Goal: Task Accomplishment & Management: Manage account settings

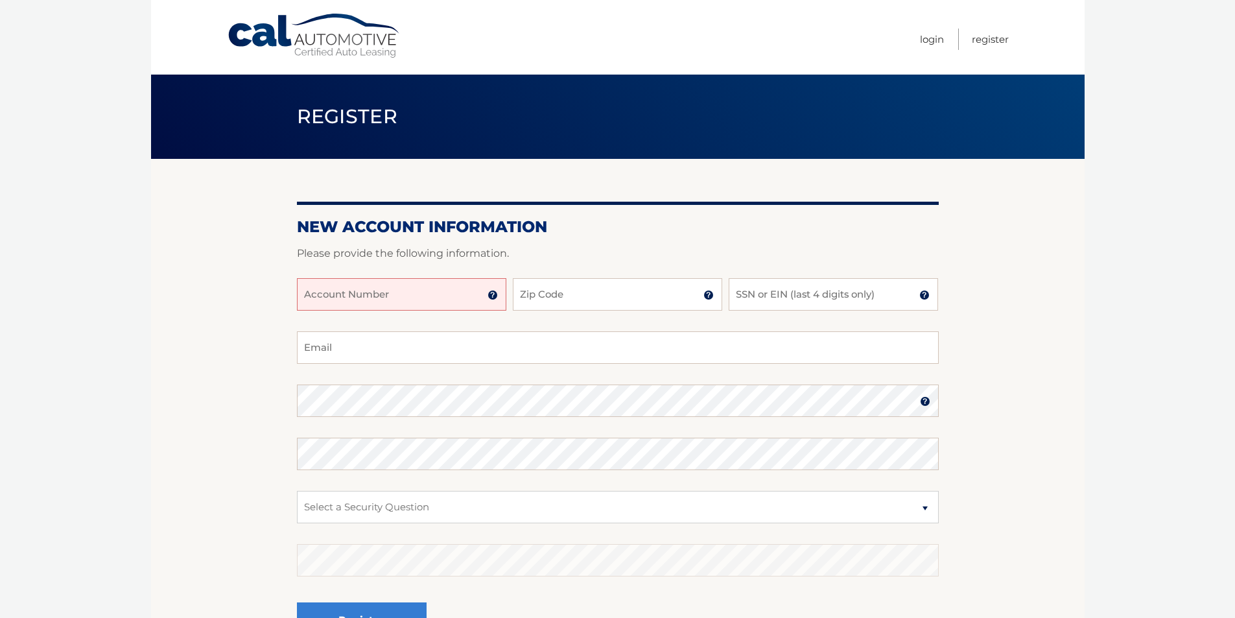
click at [425, 291] on input "Account Number" at bounding box center [401, 294] width 209 height 32
type input "44455983086"
type input "11743"
type input "2054"
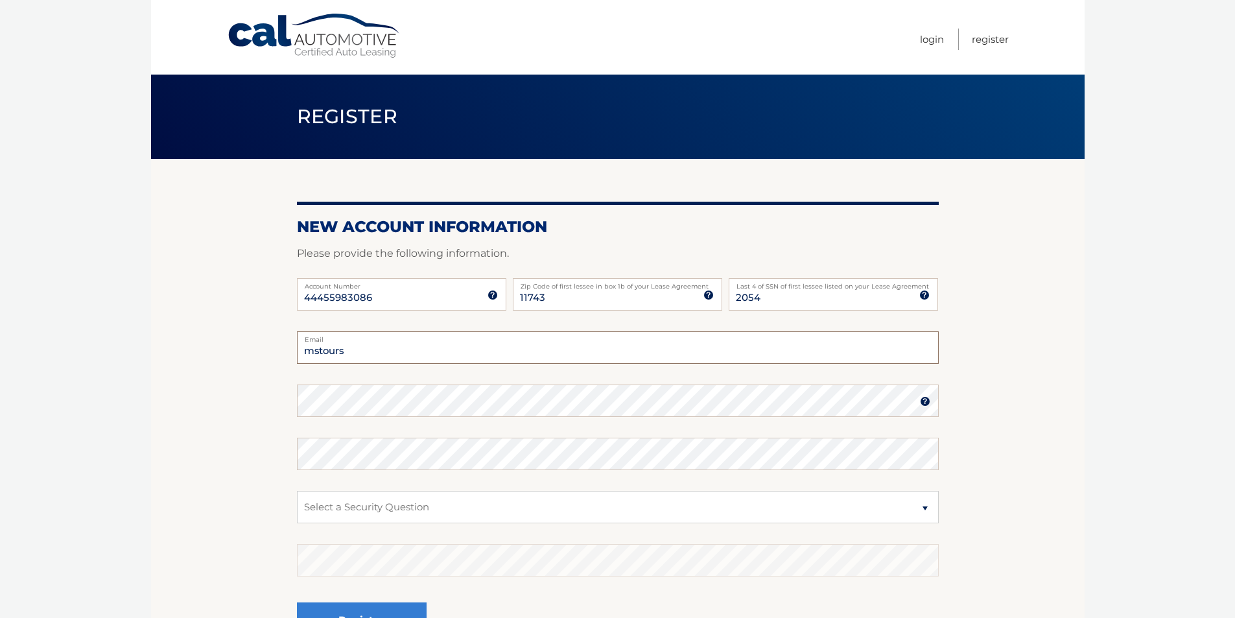
type input "mstours@sjsconstruction.com"
click at [357, 499] on select "Select a Security Question What was the name of your elementary school? What is…" at bounding box center [618, 507] width 642 height 32
select select "2"
click at [297, 491] on select "Select a Security Question What was the name of your elementary school? What is…" at bounding box center [618, 507] width 642 height 32
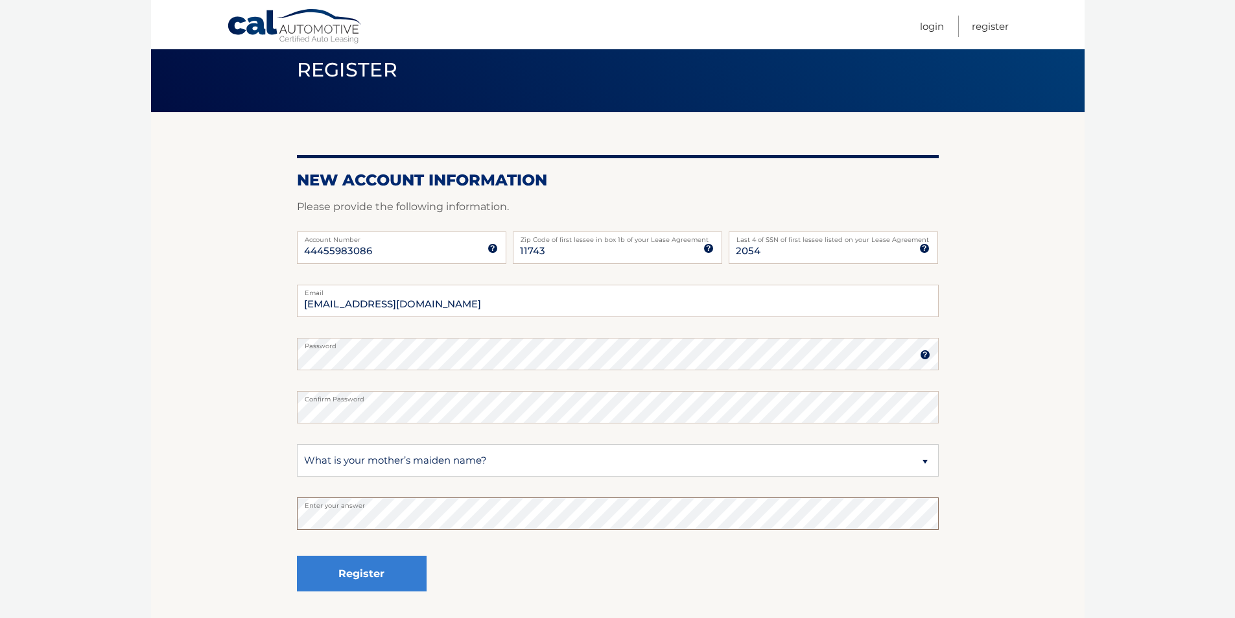
scroll to position [146, 0]
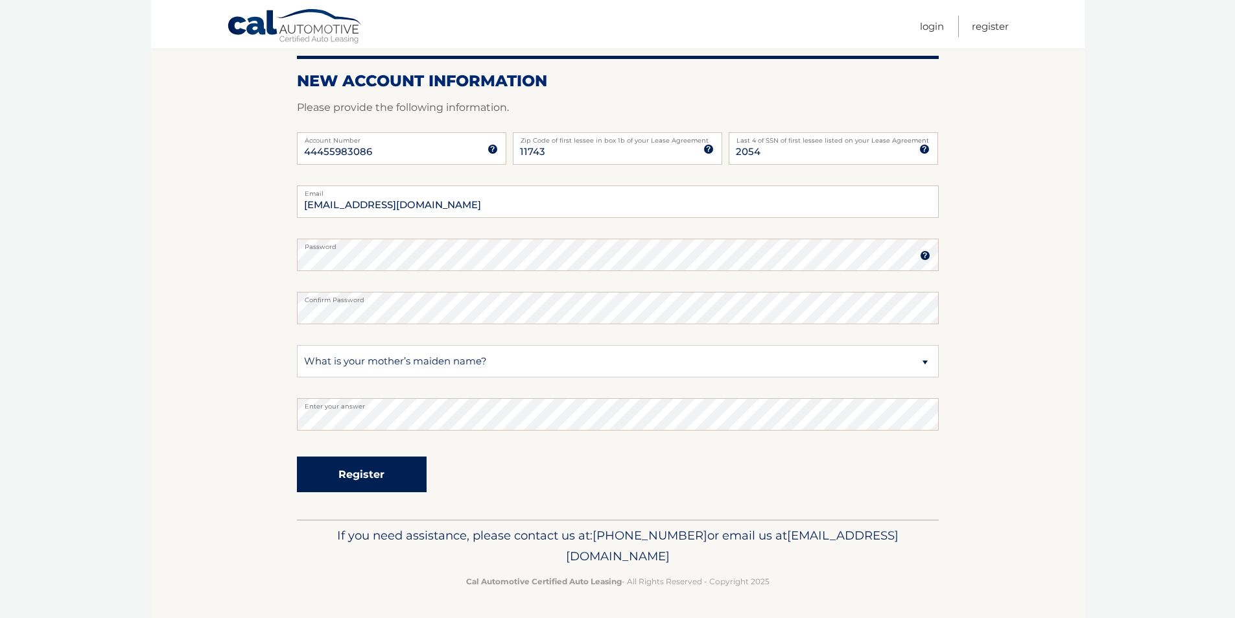
click at [374, 471] on button "Register" at bounding box center [362, 475] width 130 height 36
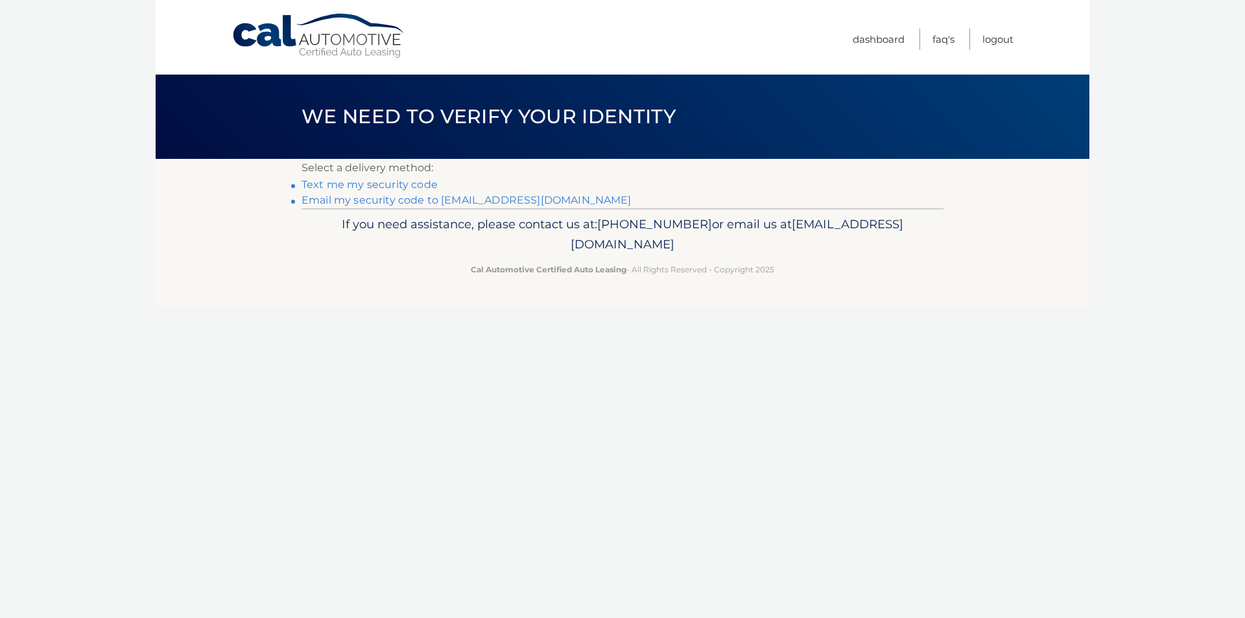
click at [368, 184] on link "Text me my security code" at bounding box center [370, 184] width 136 height 12
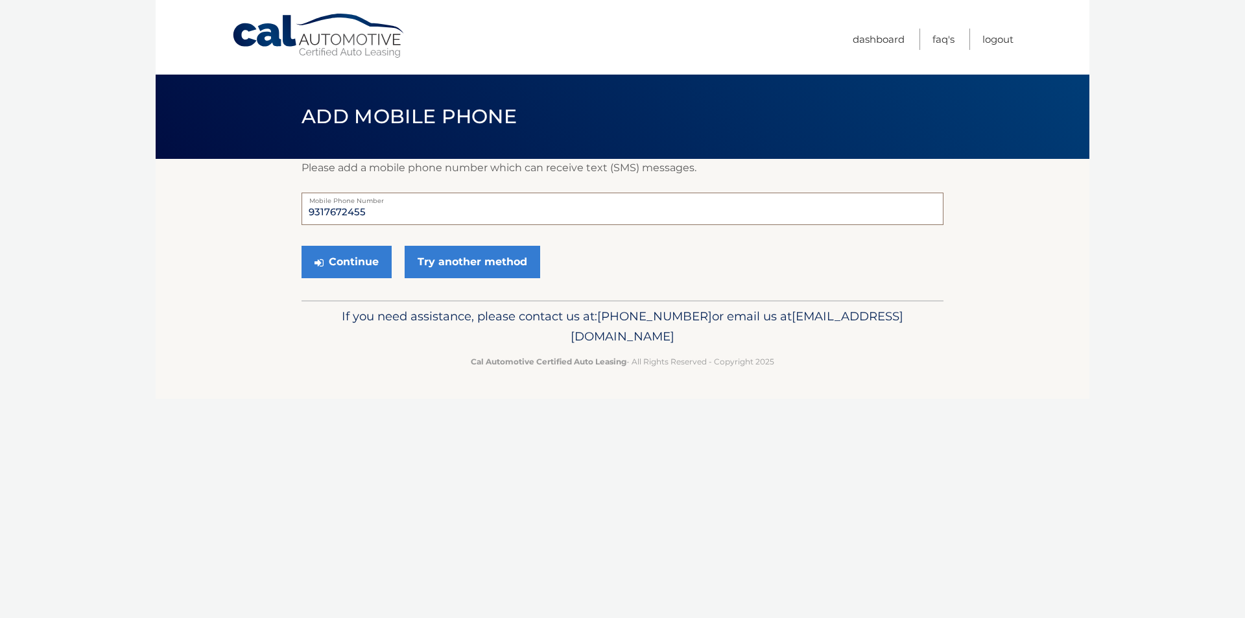
drag, startPoint x: 368, startPoint y: 209, endPoint x: 274, endPoint y: 211, distance: 94.0
click at [274, 211] on section "Please add a mobile phone number which can receive text (SMS) messages. 9317672…" at bounding box center [623, 229] width 934 height 141
type input "6317672455"
click at [351, 259] on button "Continue" at bounding box center [347, 262] width 90 height 32
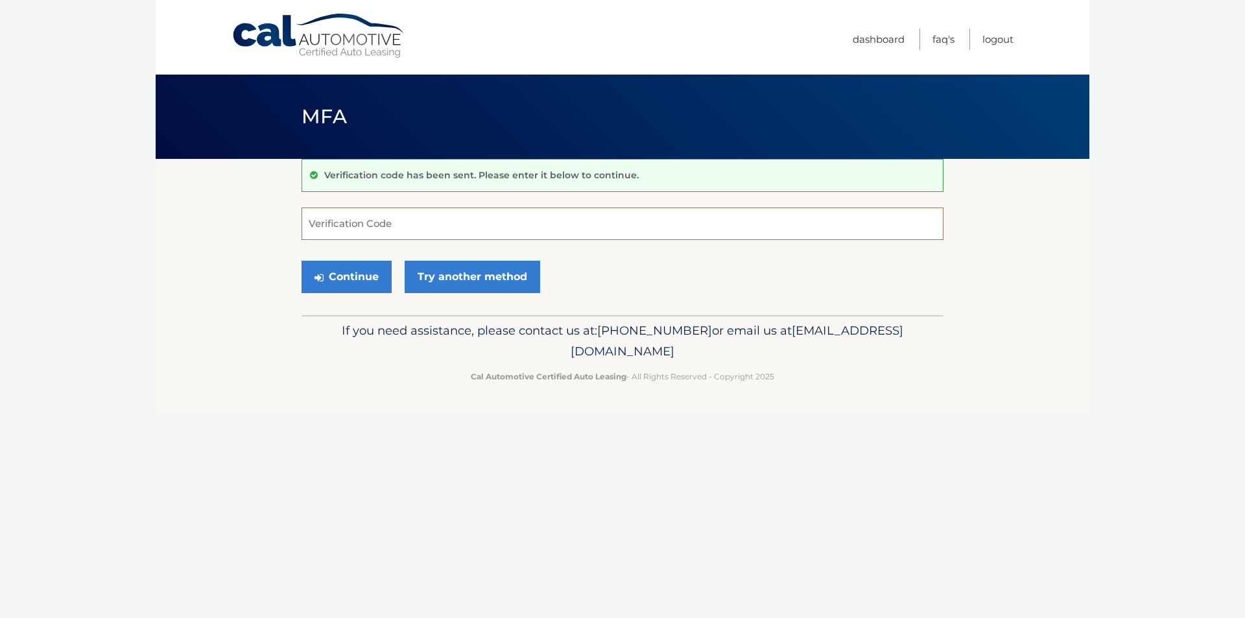
click at [333, 222] on input "Verification Code" at bounding box center [623, 224] width 642 height 32
type input "456716"
click at [351, 288] on button "Continue" at bounding box center [347, 277] width 90 height 32
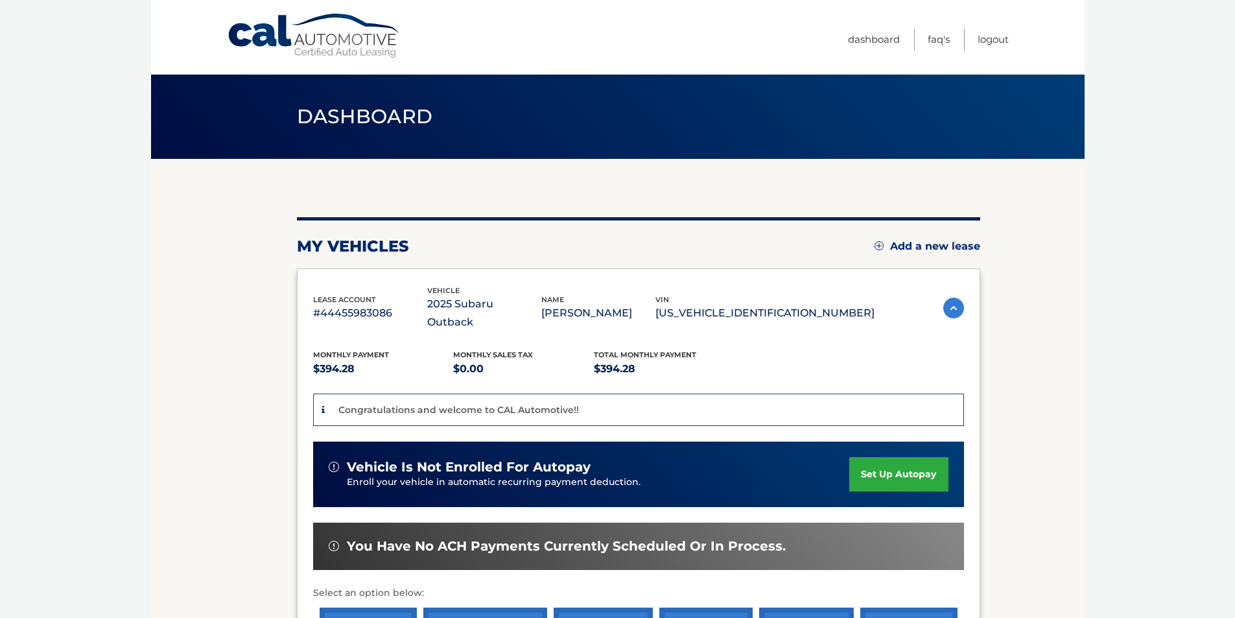
click at [897, 457] on link "set up autopay" at bounding box center [899, 474] width 99 height 34
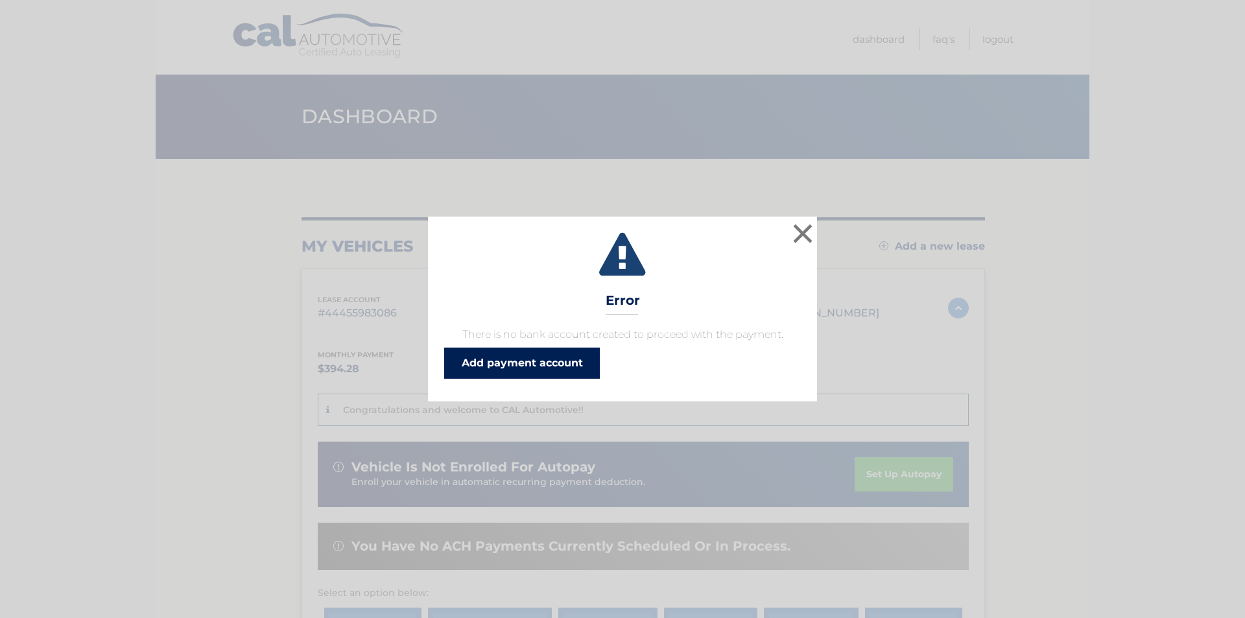
click at [523, 365] on link "Add payment account" at bounding box center [522, 363] width 156 height 31
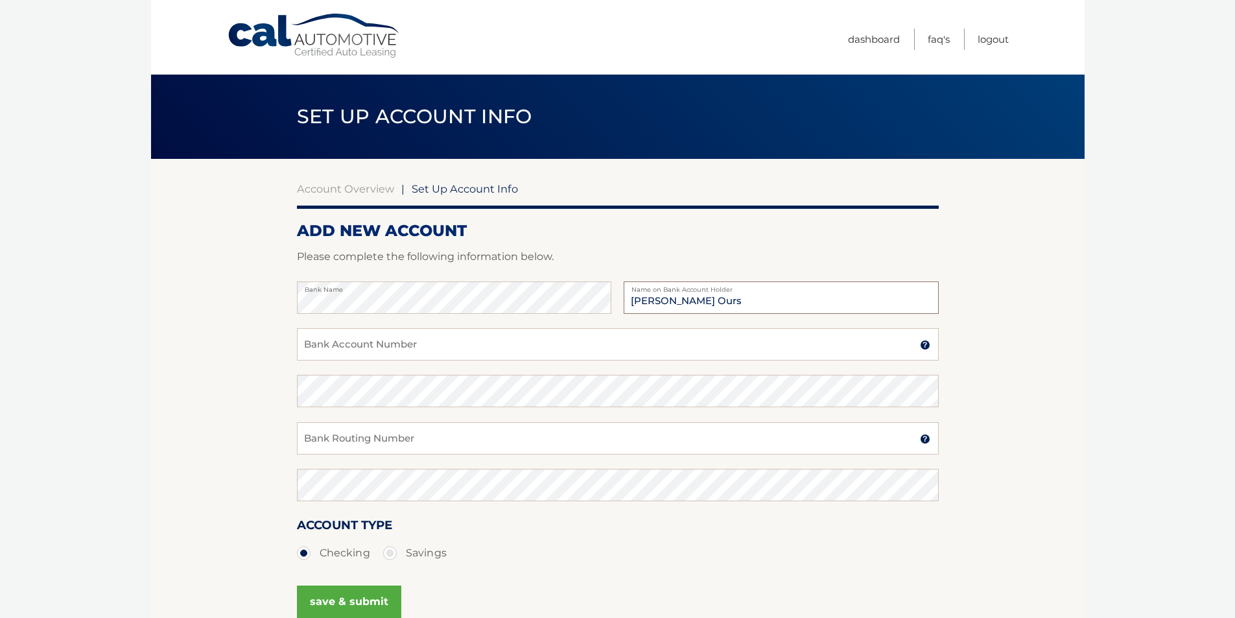
type input "[PERSON_NAME] Ours"
click at [427, 342] on input "Bank Account Number" at bounding box center [618, 344] width 642 height 32
type input "3938281012"
click at [335, 435] on input "Bank Routing Number" at bounding box center [618, 438] width 642 height 32
type input "021000021"
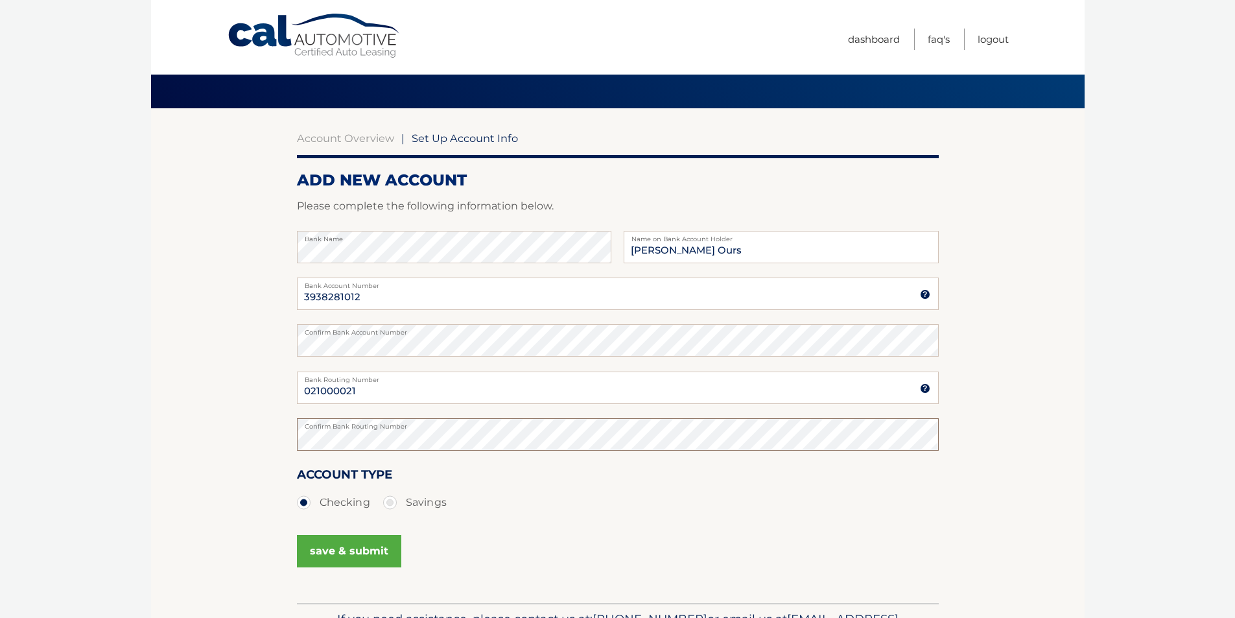
scroll to position [130, 0]
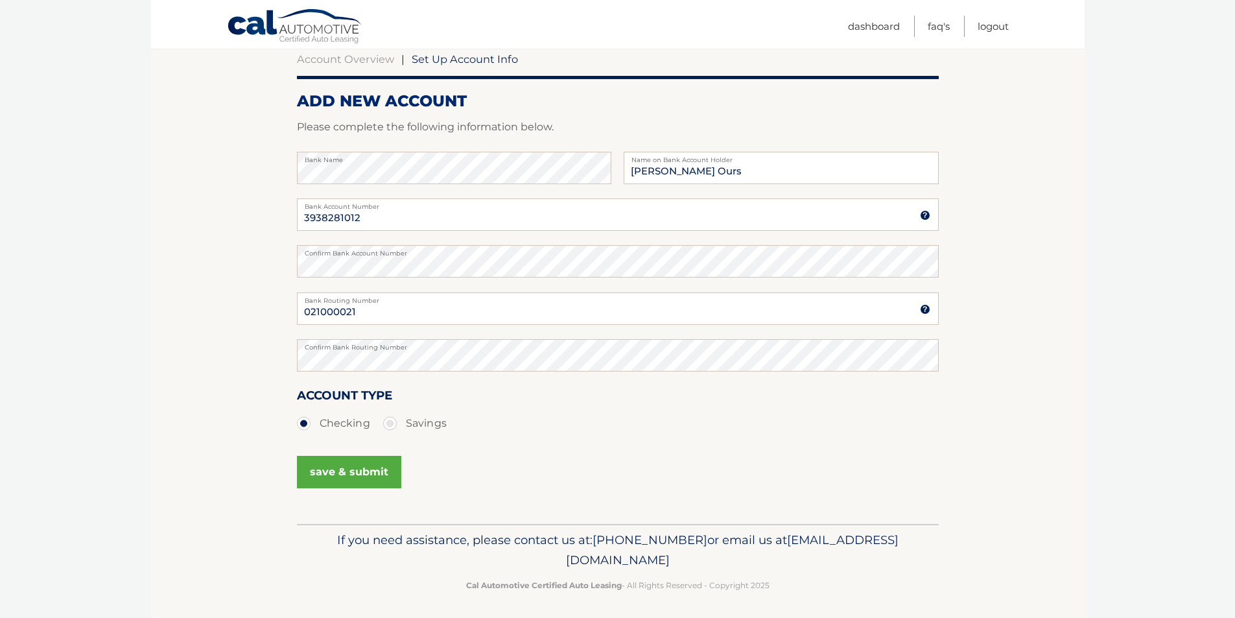
click at [387, 423] on label "Savings" at bounding box center [415, 423] width 64 height 26
click at [388, 423] on input "Savings" at bounding box center [394, 420] width 13 height 21
radio input "true"
click at [339, 470] on button "save & submit" at bounding box center [349, 472] width 104 height 32
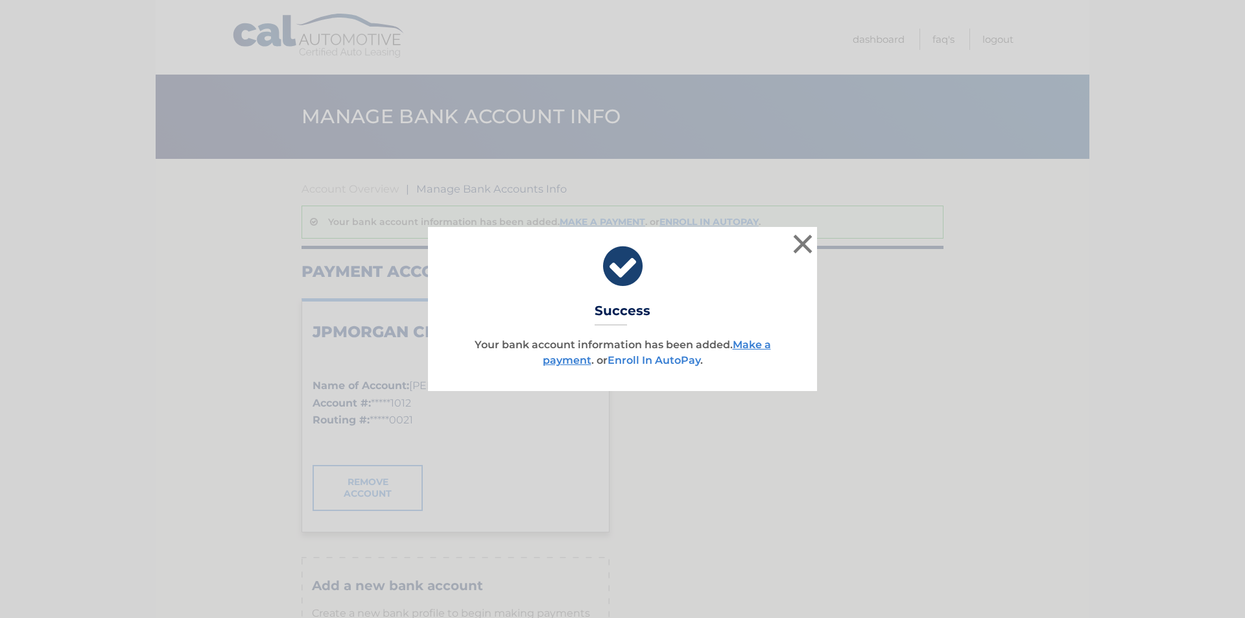
click at [656, 358] on link "Enroll In AutoPay" at bounding box center [654, 360] width 93 height 12
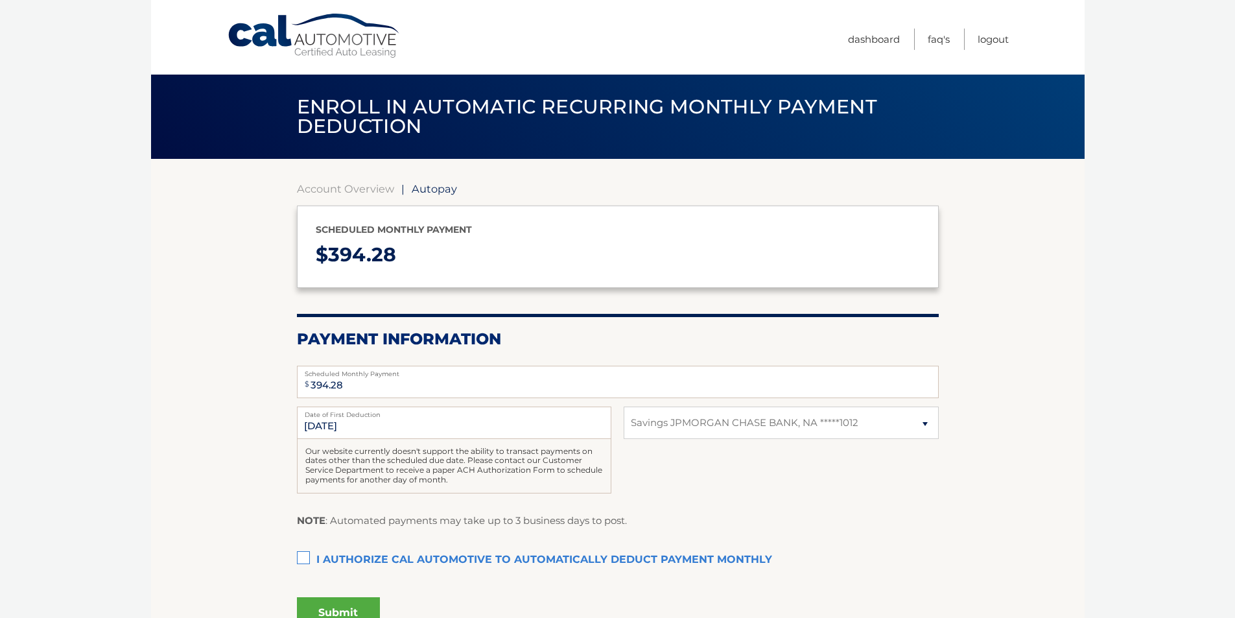
select select "NWEyZGQzZDItMzIwMS00YjMwLTk1ZTMtYWI0MGMxZWFkZjVj"
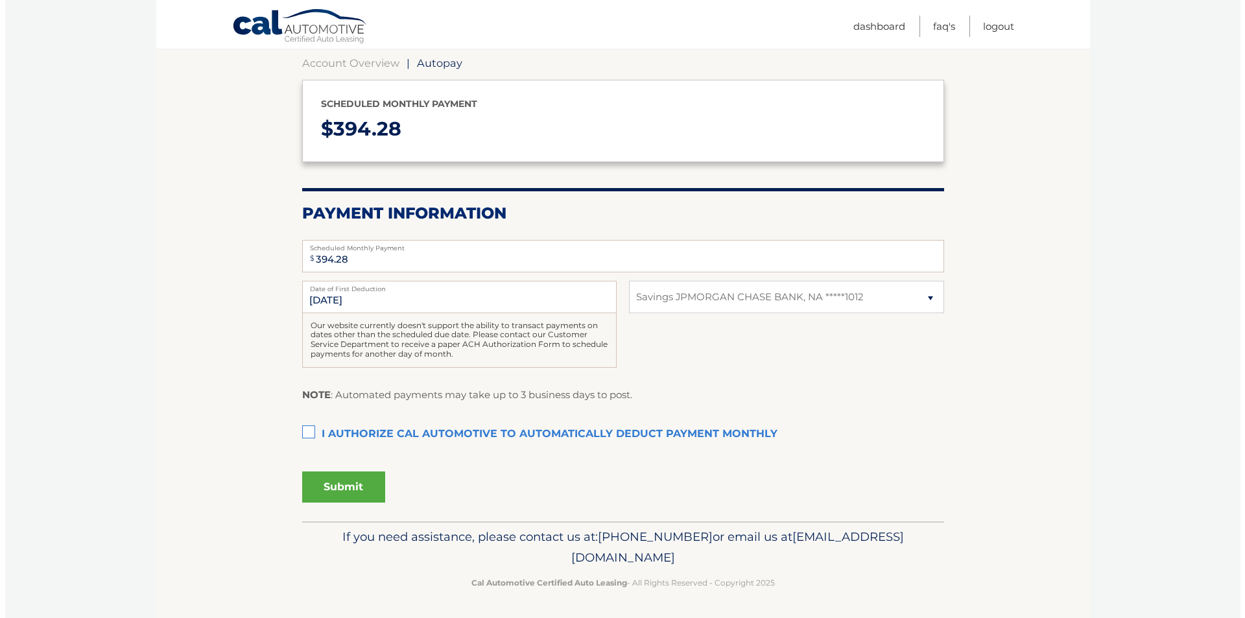
scroll to position [127, 0]
click at [302, 430] on label "I authorize cal automotive to automatically deduct payment monthly This checkbo…" at bounding box center [618, 433] width 642 height 26
click at [0, 0] on input "I authorize cal automotive to automatically deduct payment monthly This checkbo…" at bounding box center [0, 0] width 0 height 0
click at [343, 485] on button "Submit" at bounding box center [338, 485] width 83 height 31
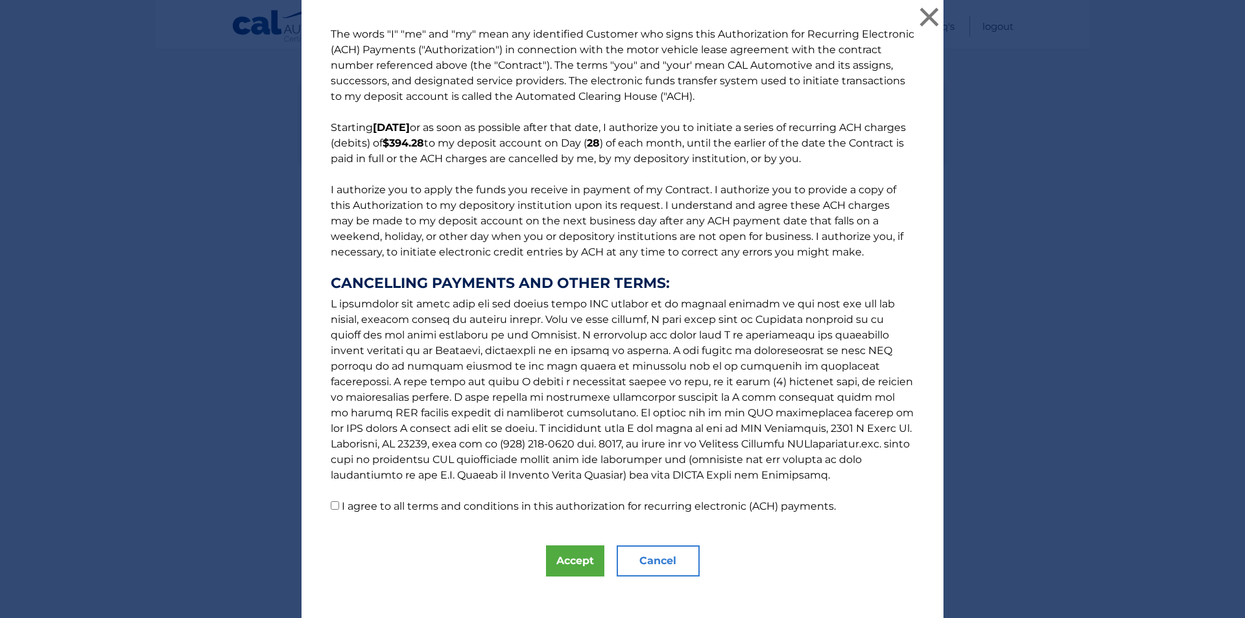
click at [331, 505] on input "I agree to all terms and conditions in this authorization for recurring electro…" at bounding box center [335, 505] width 8 height 8
checkbox input "true"
click at [577, 559] on button "Accept" at bounding box center [575, 560] width 58 height 31
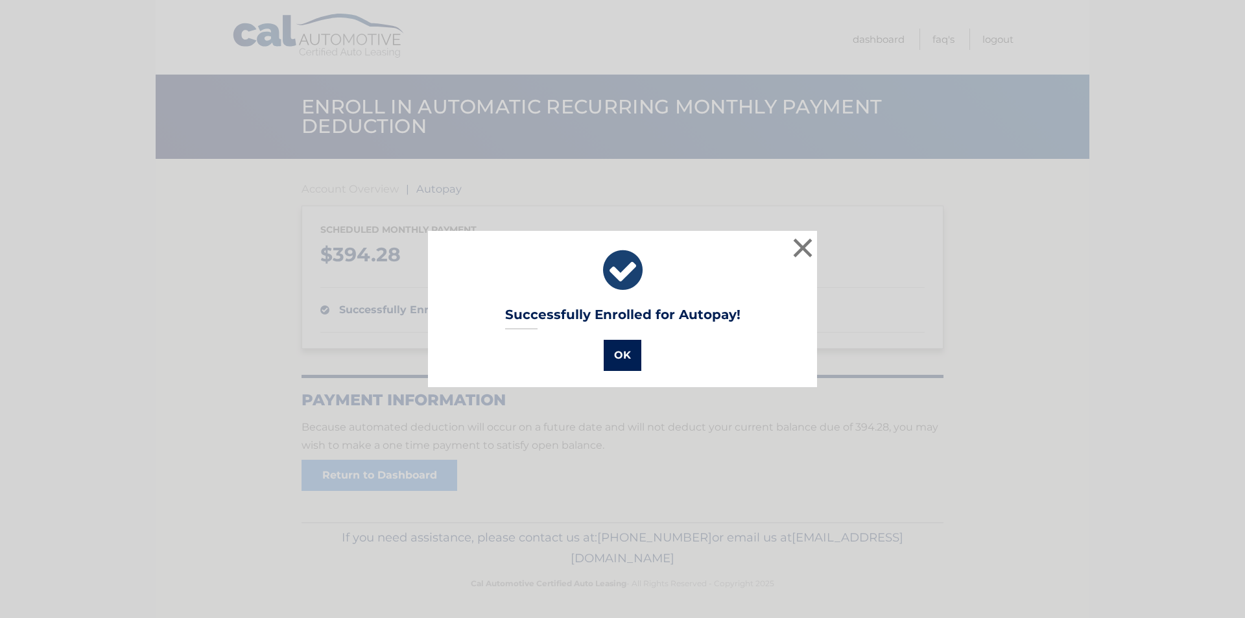
click at [619, 354] on button "OK" at bounding box center [623, 355] width 38 height 31
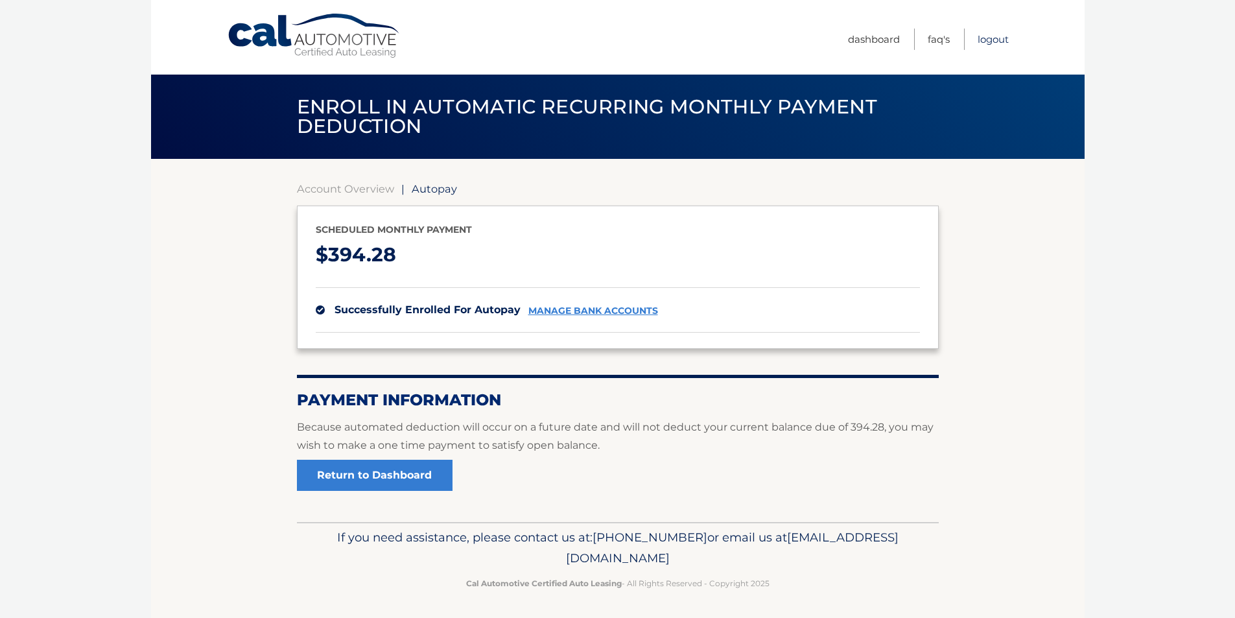
click at [994, 40] on link "Logout" at bounding box center [993, 39] width 31 height 21
